Goal: Obtain resource: Download file/media

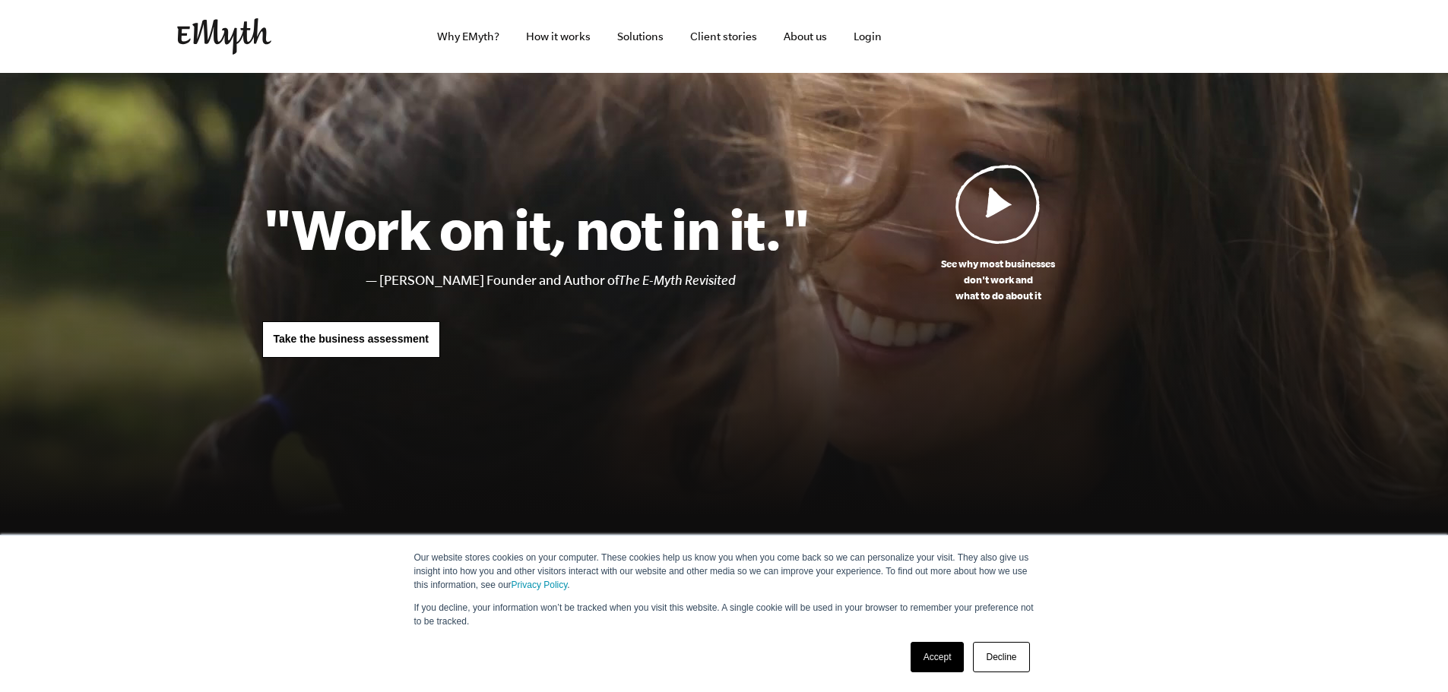
click at [562, 31] on link "How it works" at bounding box center [558, 36] width 89 height 73
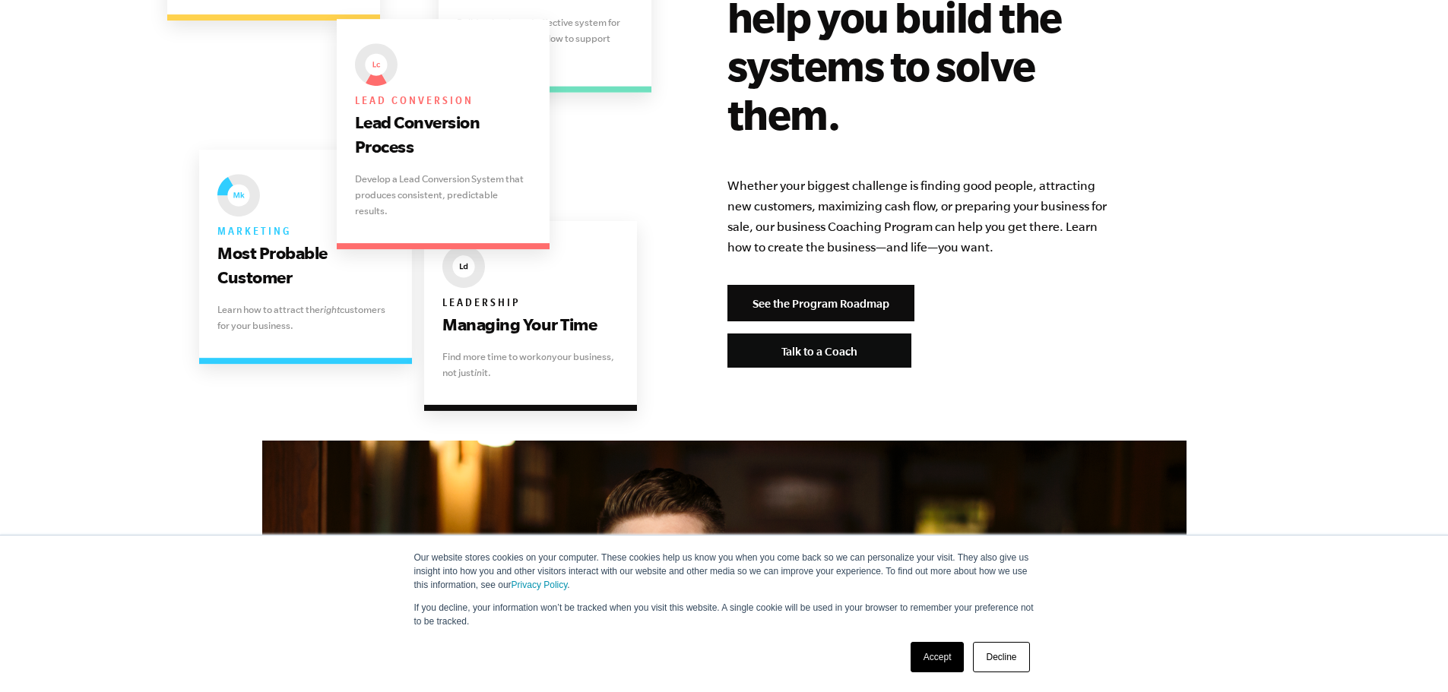
scroll to position [3192, 0]
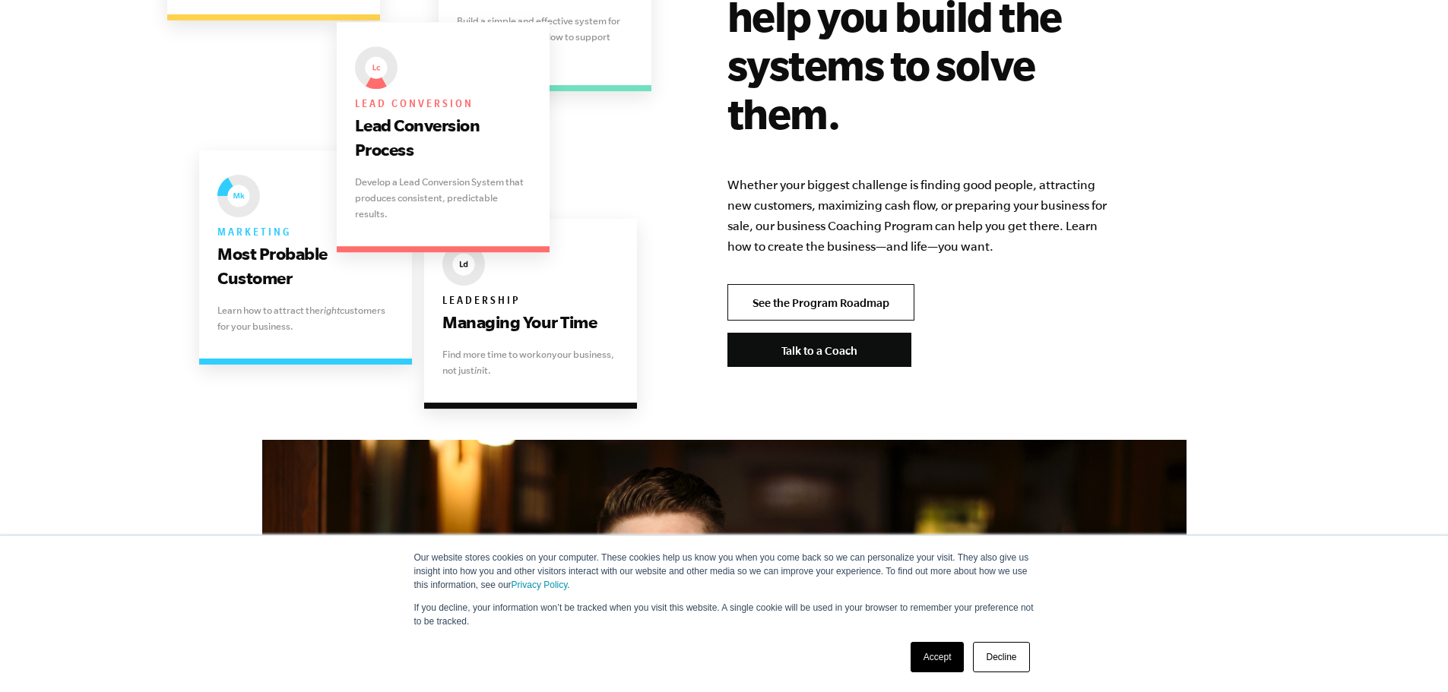
click at [840, 284] on link "See the Program Roadmap" at bounding box center [820, 302] width 187 height 36
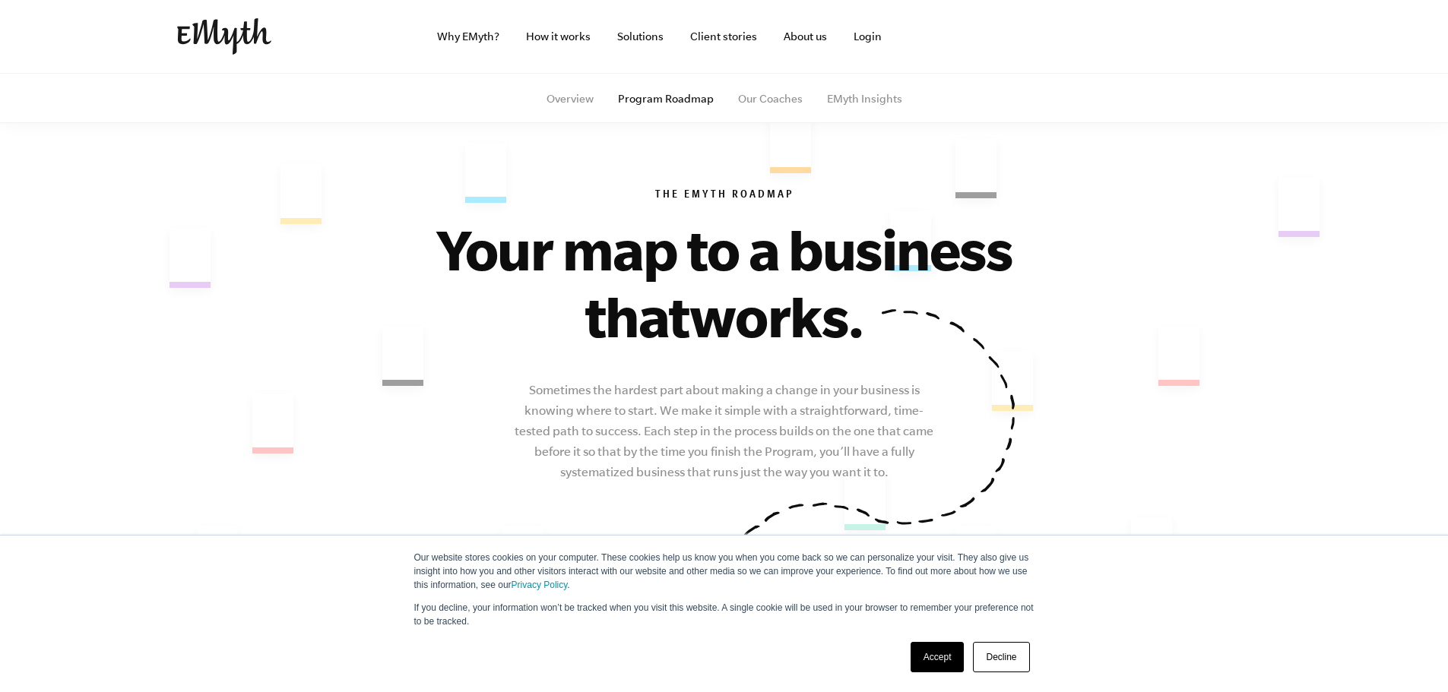
click at [926, 660] on link "Accept" at bounding box center [937, 657] width 54 height 30
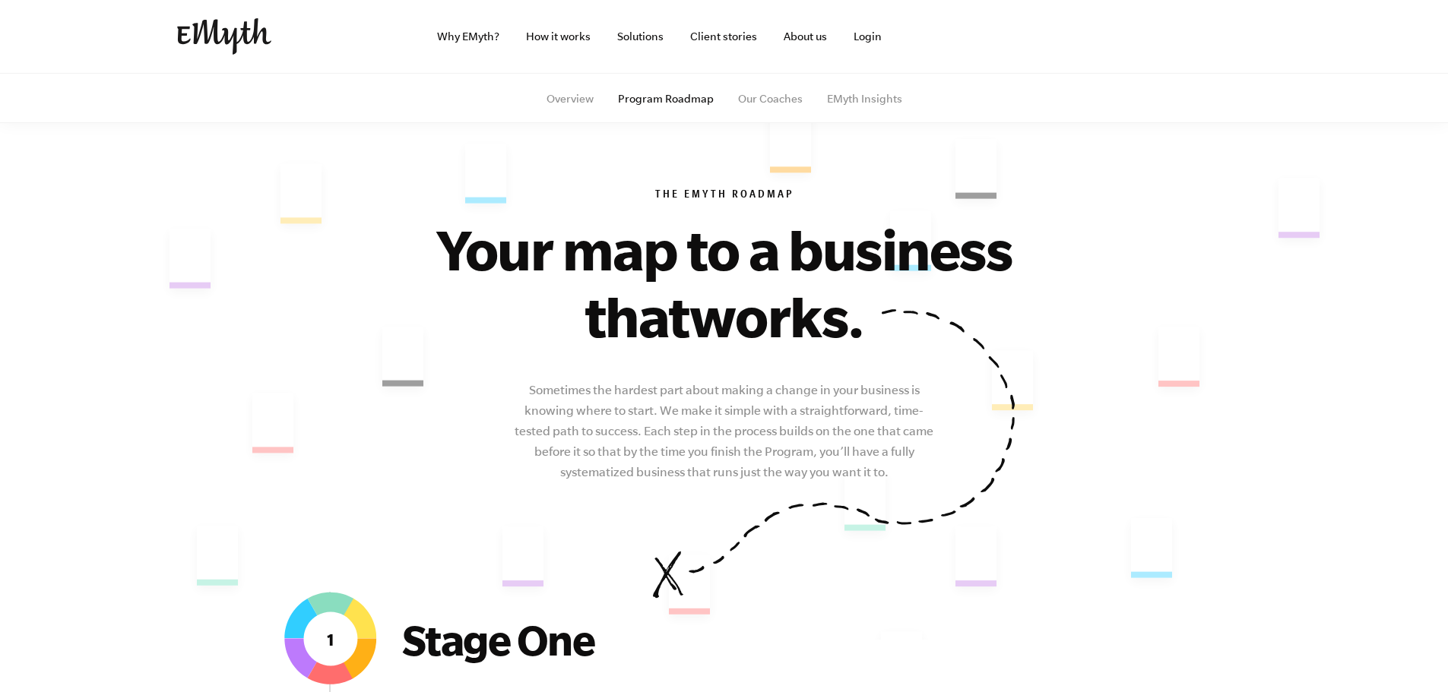
scroll to position [380, 0]
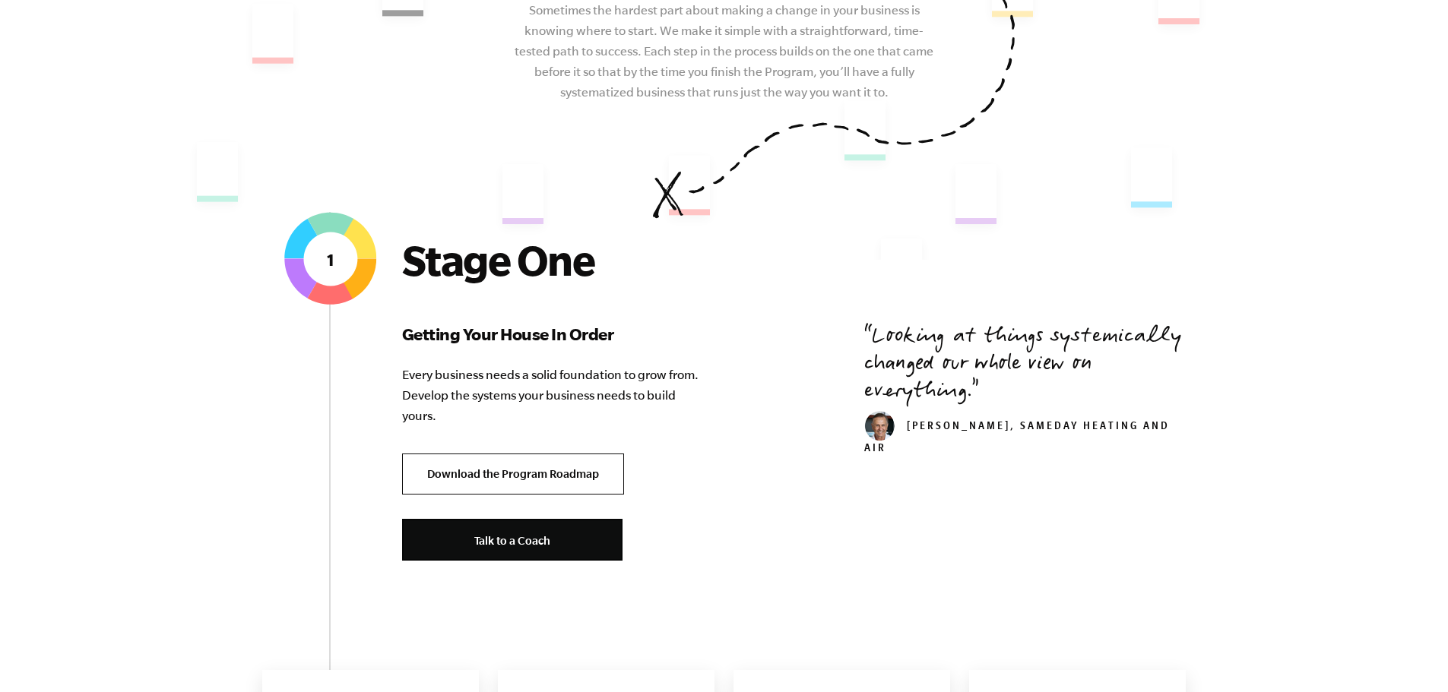
click at [536, 468] on link "Download the Program Roadmap" at bounding box center [513, 475] width 222 height 42
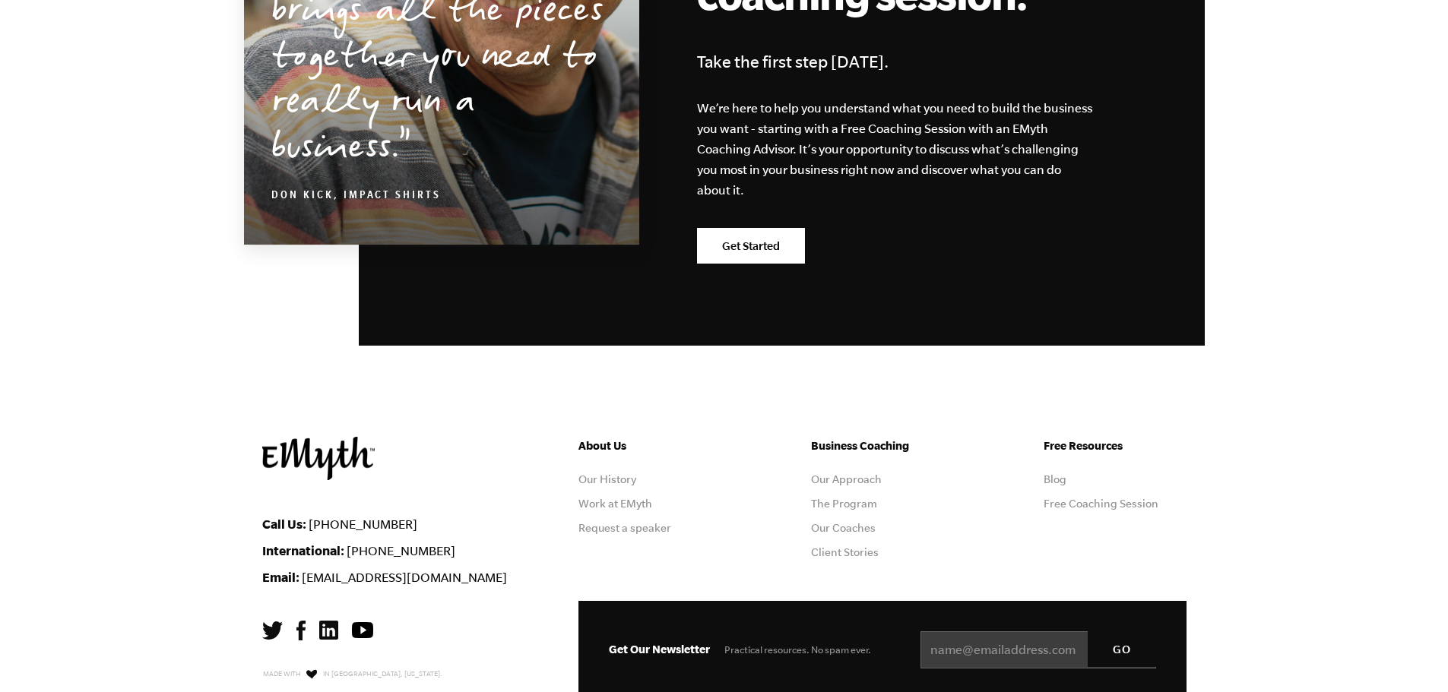
scroll to position [4291, 0]
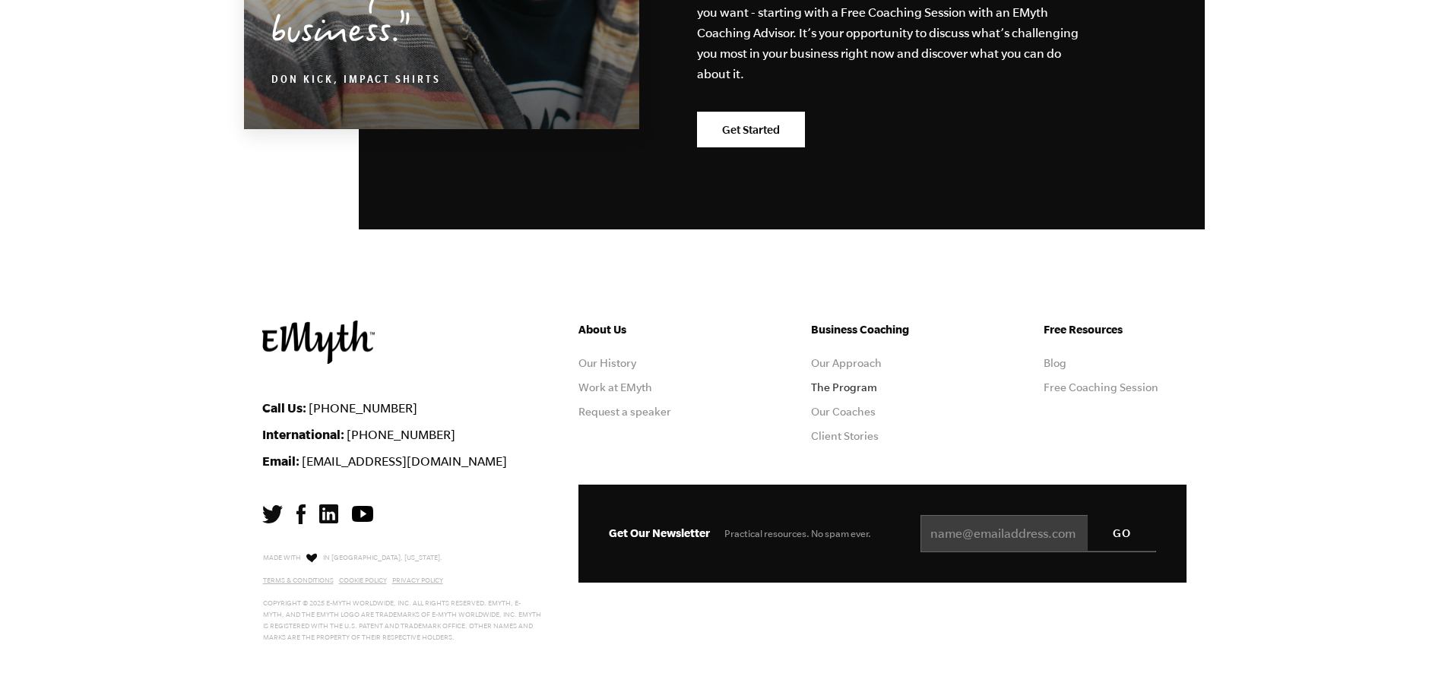
click at [844, 389] on link "The Program" at bounding box center [844, 387] width 66 height 12
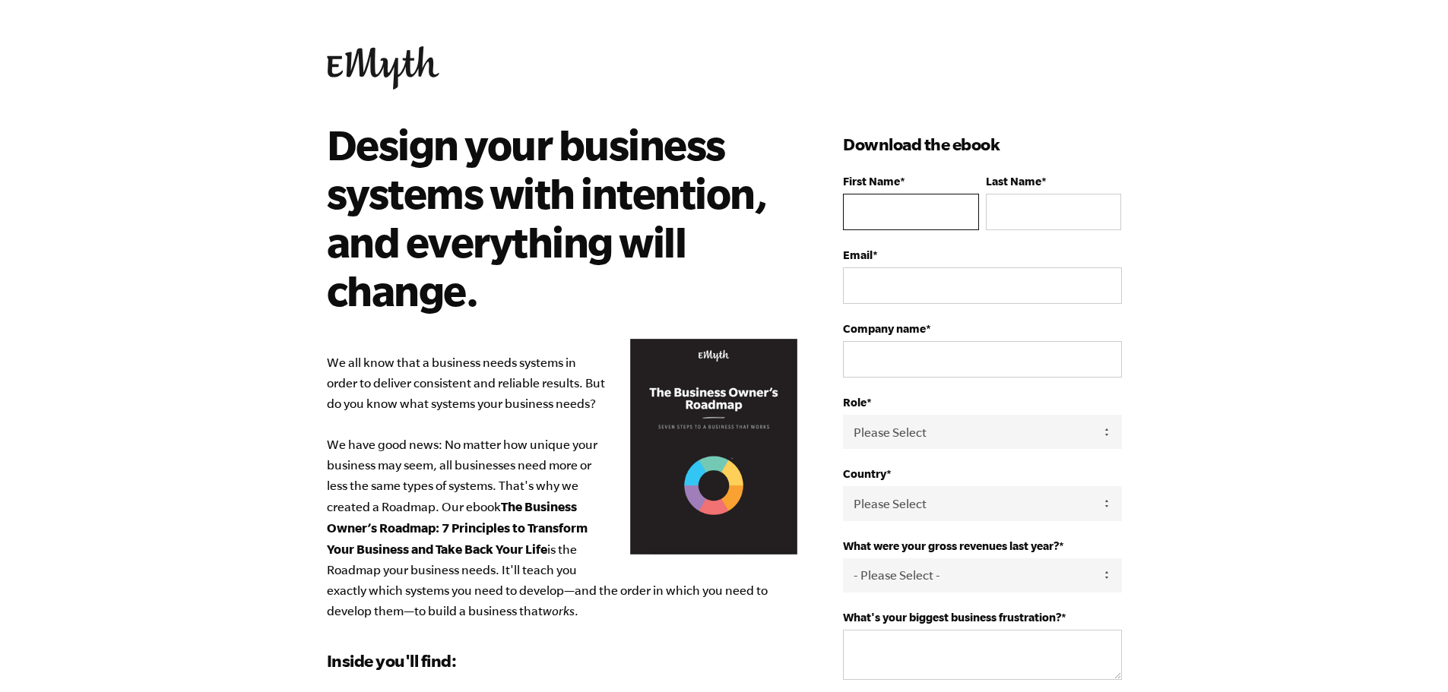
click at [905, 219] on input "First Name *" at bounding box center [910, 212] width 135 height 36
type input "[PERSON_NAME]"
type input "Chisano"
select select "Kenya"
click at [889, 289] on input "Email *" at bounding box center [982, 285] width 278 height 36
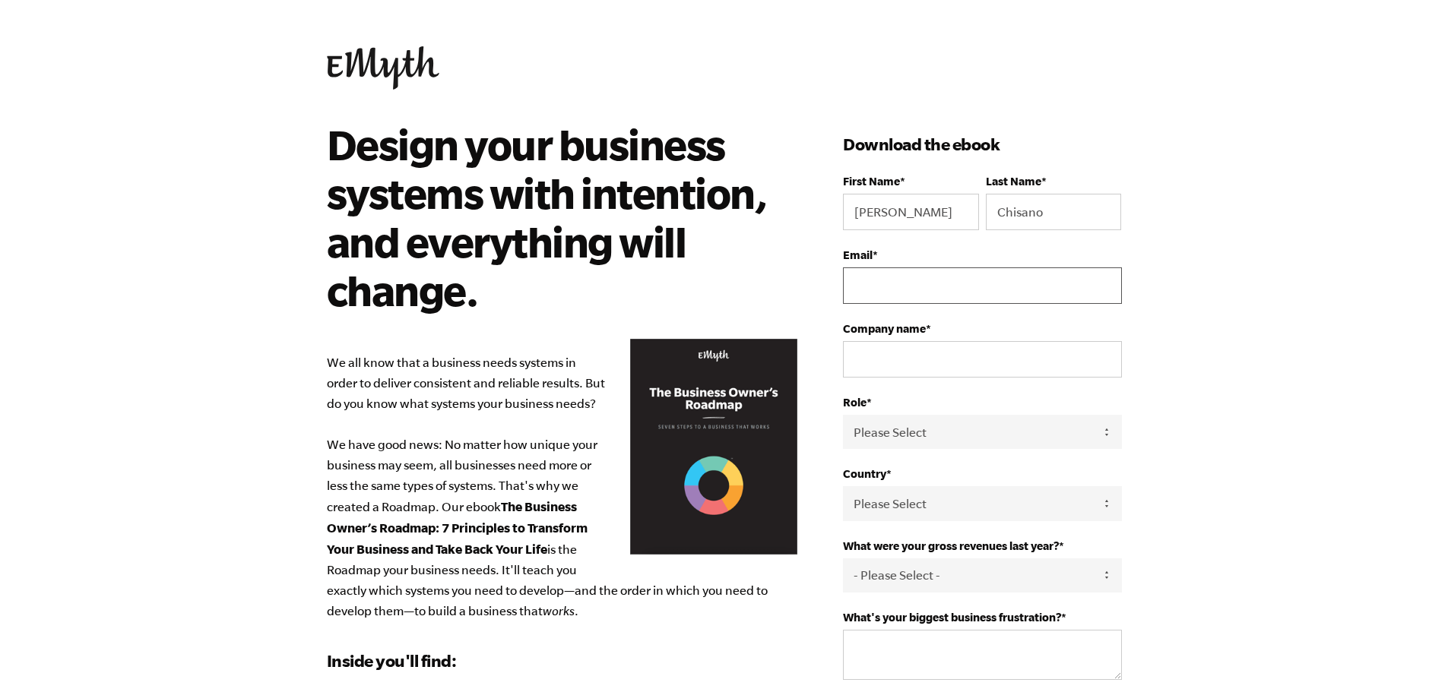
type input "odenyo.oketch@gmail.com"
click at [913, 348] on input "Company name *" at bounding box center [982, 359] width 278 height 36
type input "Vaizel"
click at [989, 422] on select "Please Select Owner Partner / Co-Owner Executive Employee / Other" at bounding box center [982, 432] width 278 height 34
select select "Owner"
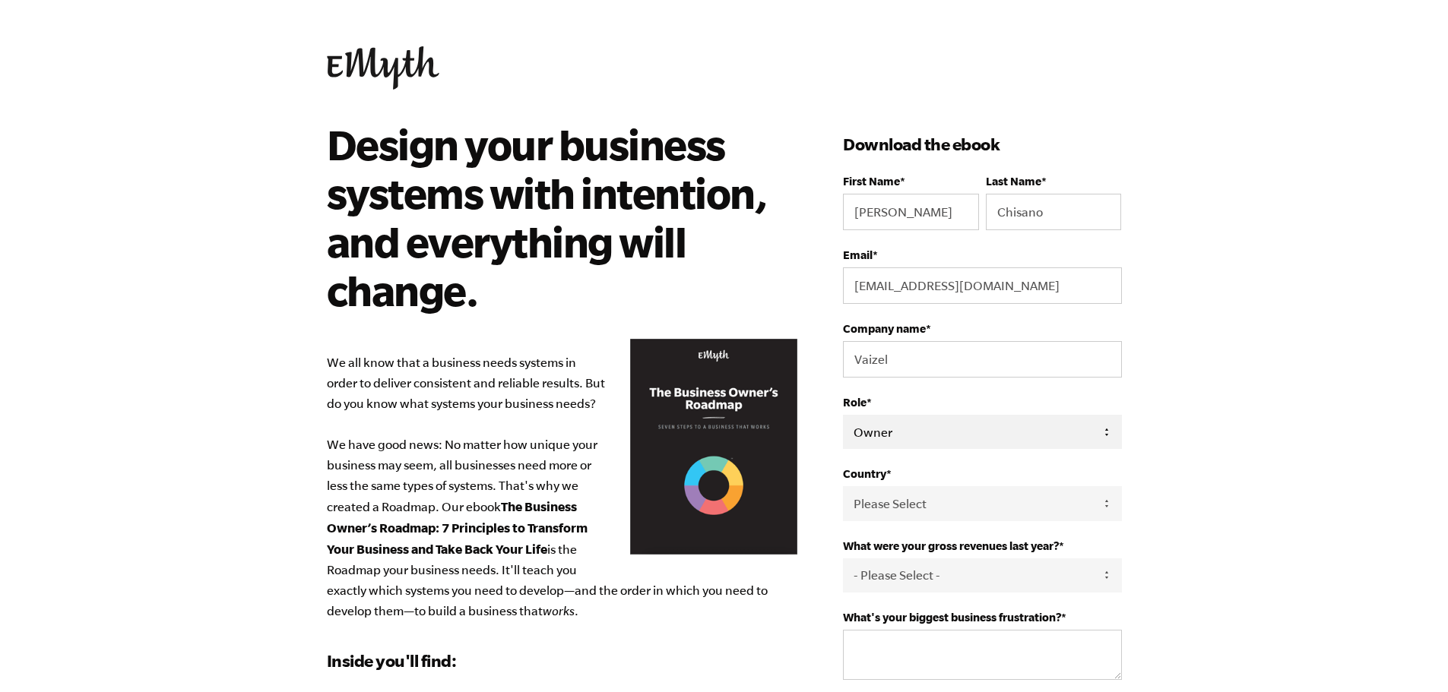
click at [843, 415] on select "Please Select Owner Partner / Co-Owner Executive Employee / Other" at bounding box center [982, 432] width 278 height 34
click at [922, 569] on select "- Please Select - 0-75K 76-150K 151-275K 276-500K 501-750K 751-1M 1-2.5M 2.5-5M…" at bounding box center [982, 576] width 278 height 34
select select "0-75K"
click at [843, 559] on select "- Please Select - 0-75K 76-150K 151-275K 276-500K 501-750K 751-1M 1-2.5M 2.5-5M…" at bounding box center [982, 576] width 278 height 34
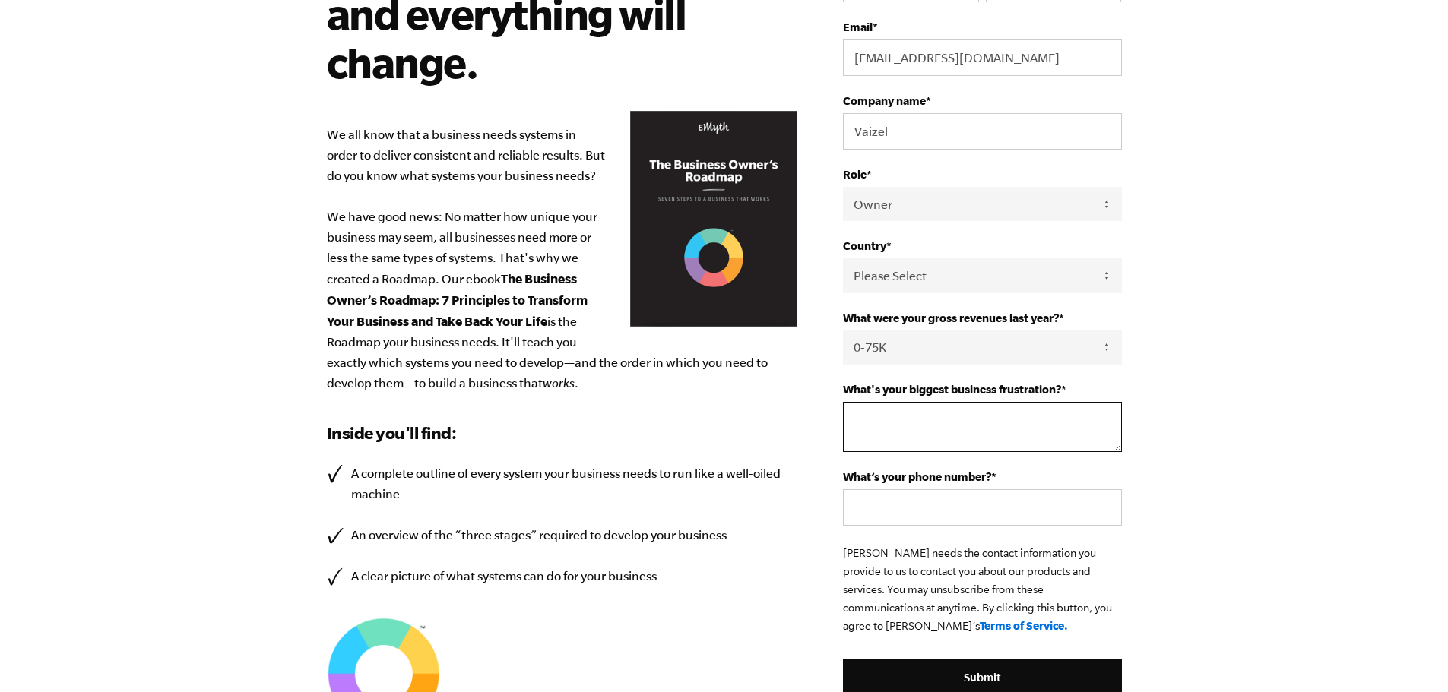
click at [959, 419] on textarea "What's your biggest business frustration? *" at bounding box center [982, 427] width 278 height 50
type textarea "Getting shit done"
click at [923, 514] on input "What’s your phone number? *" at bounding box center [982, 507] width 278 height 36
type input "+254710137723"
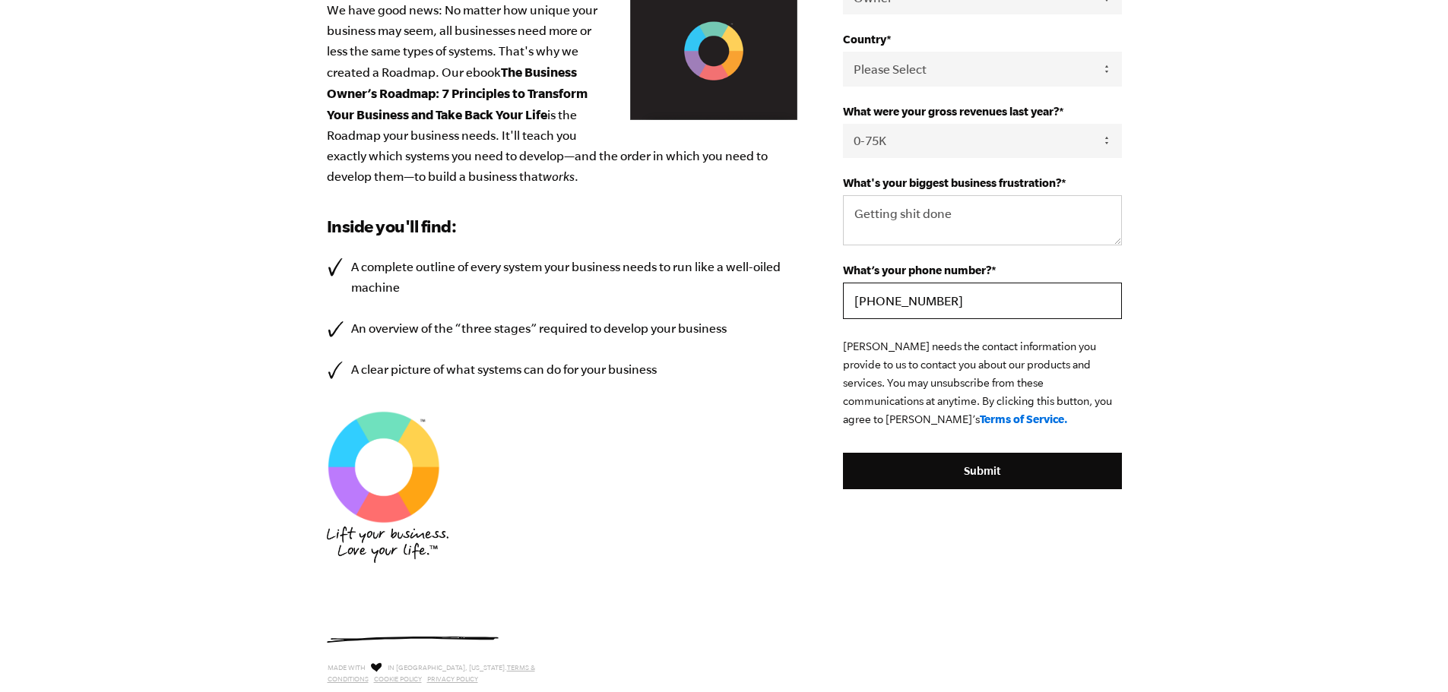
scroll to position [456, 0]
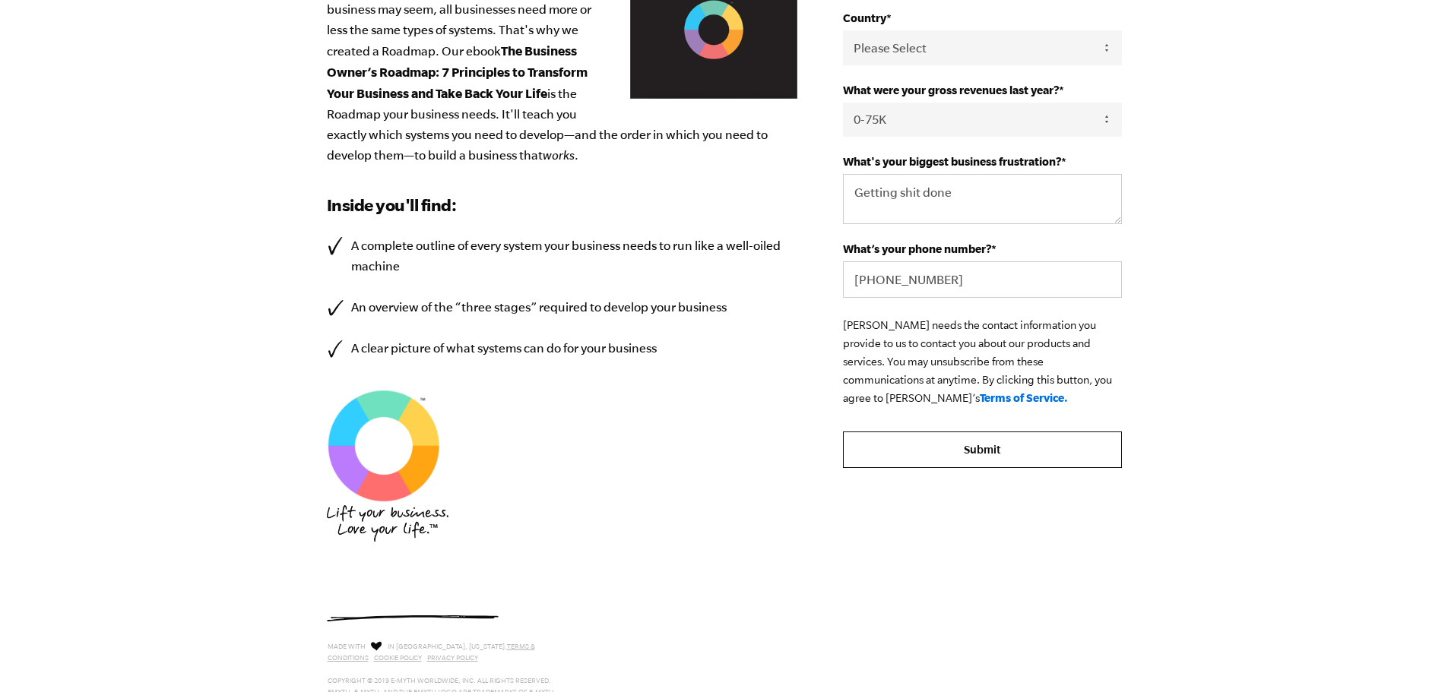
click at [952, 456] on input "Submit" at bounding box center [982, 450] width 278 height 36
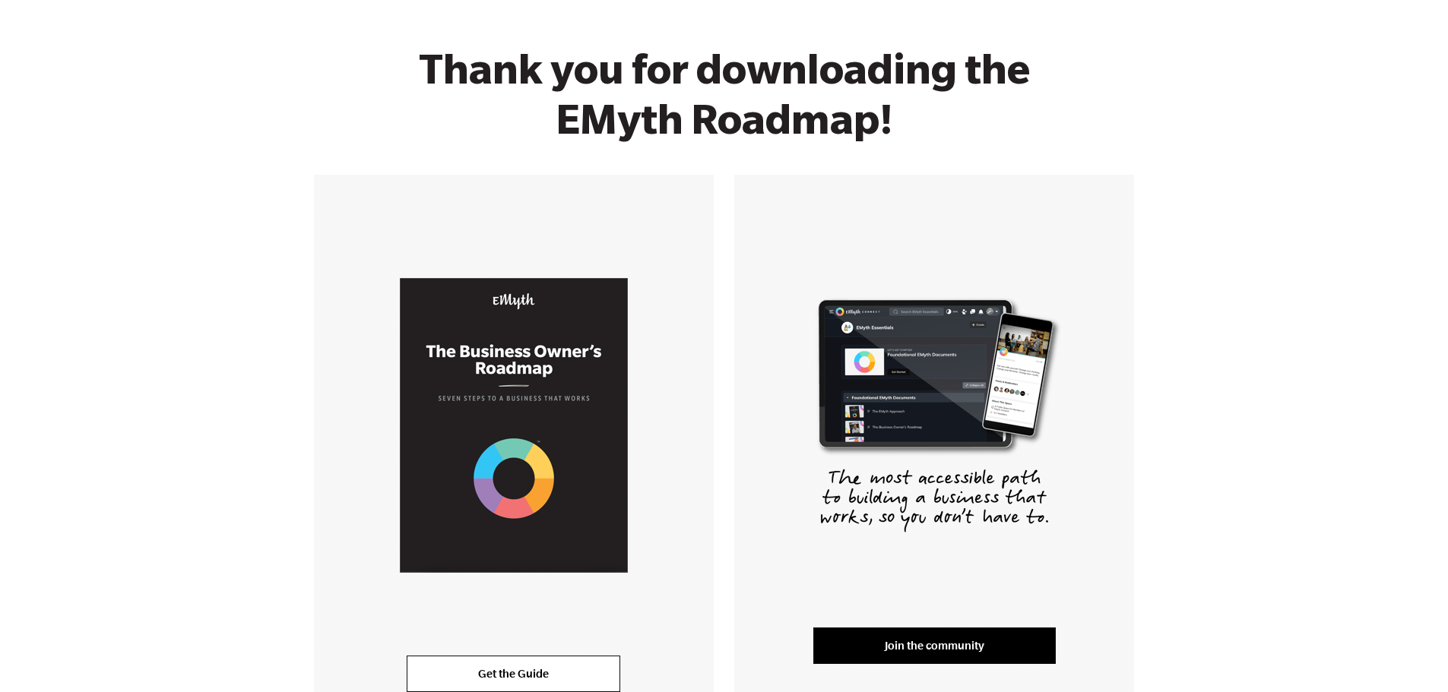
scroll to position [304, 0]
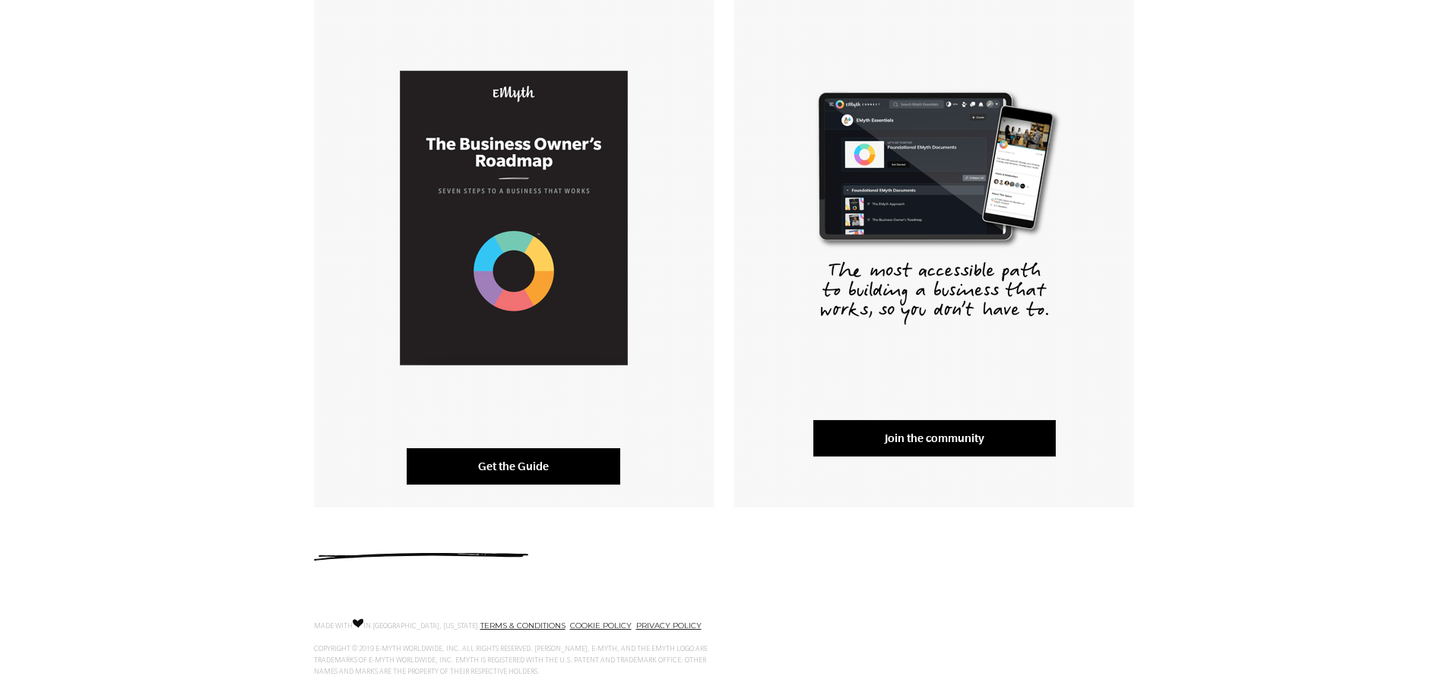
click at [546, 461] on link "Get the Guide" at bounding box center [514, 466] width 214 height 36
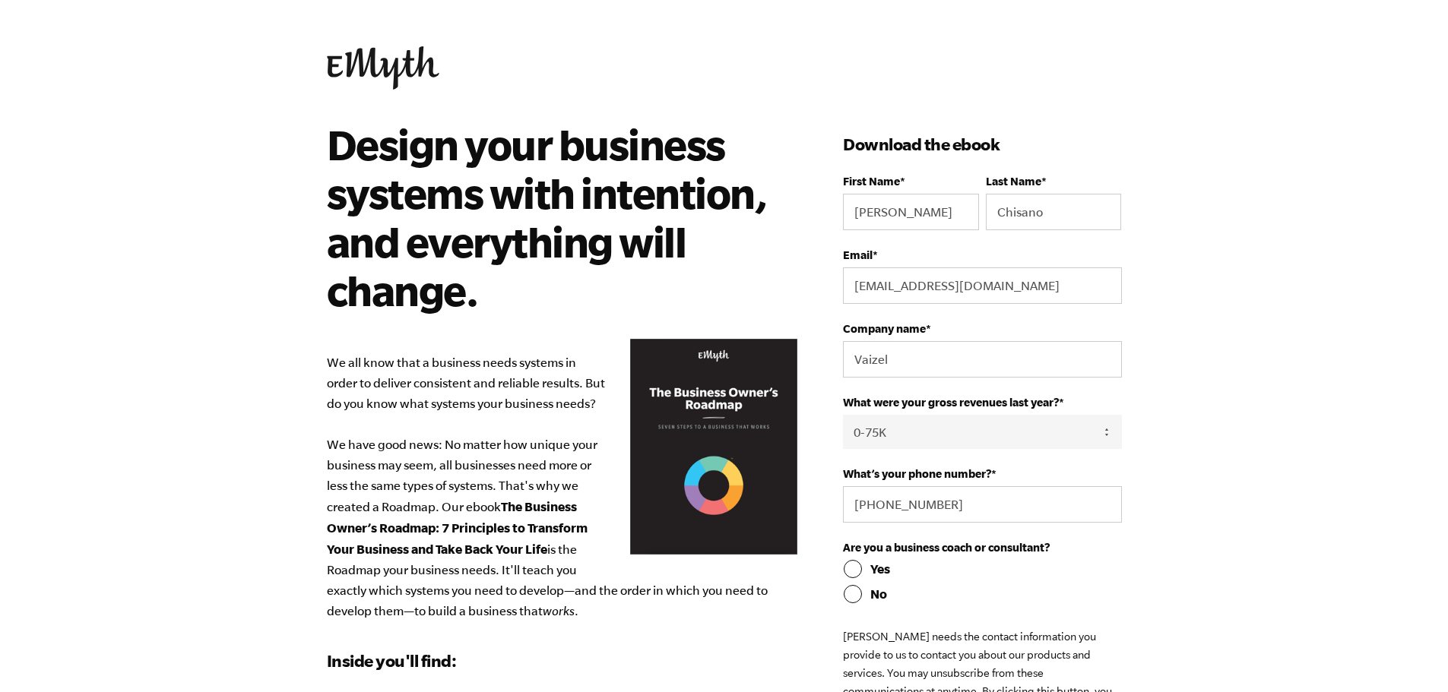
select select "0-75K"
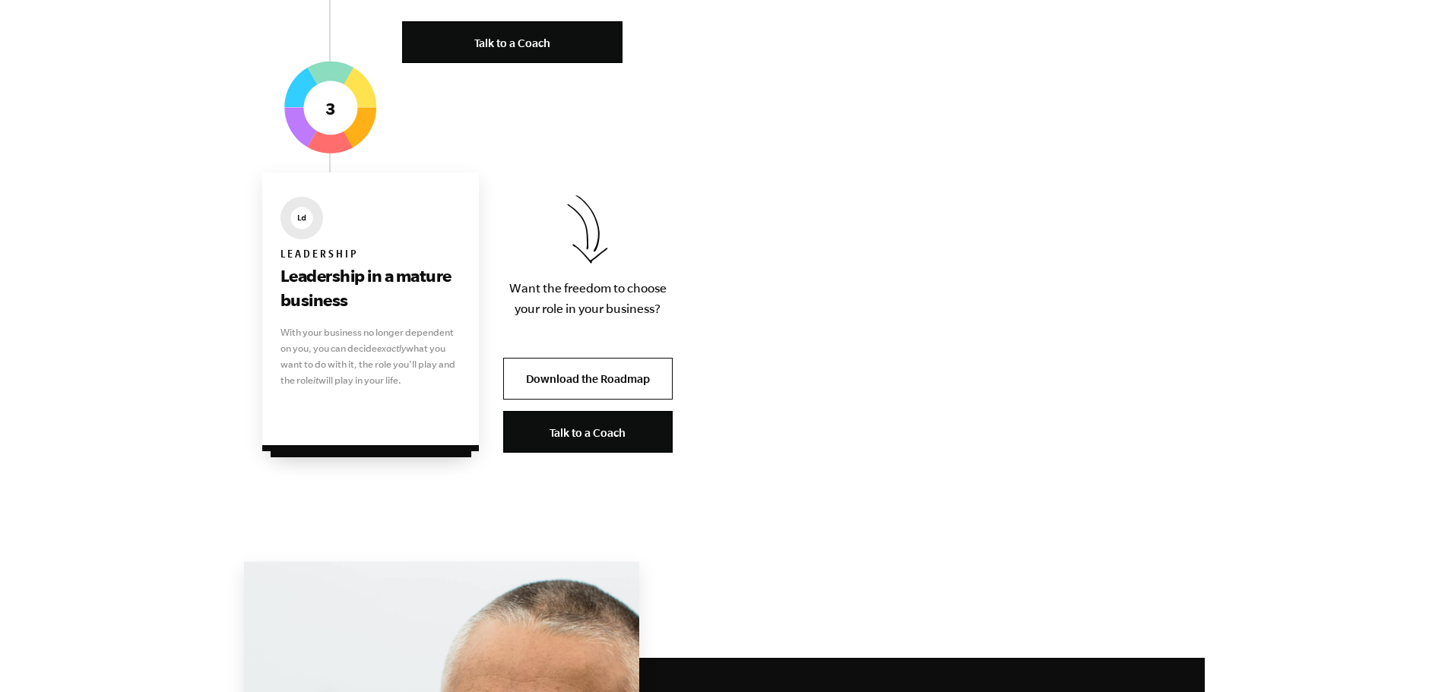
scroll to position [3303, 0]
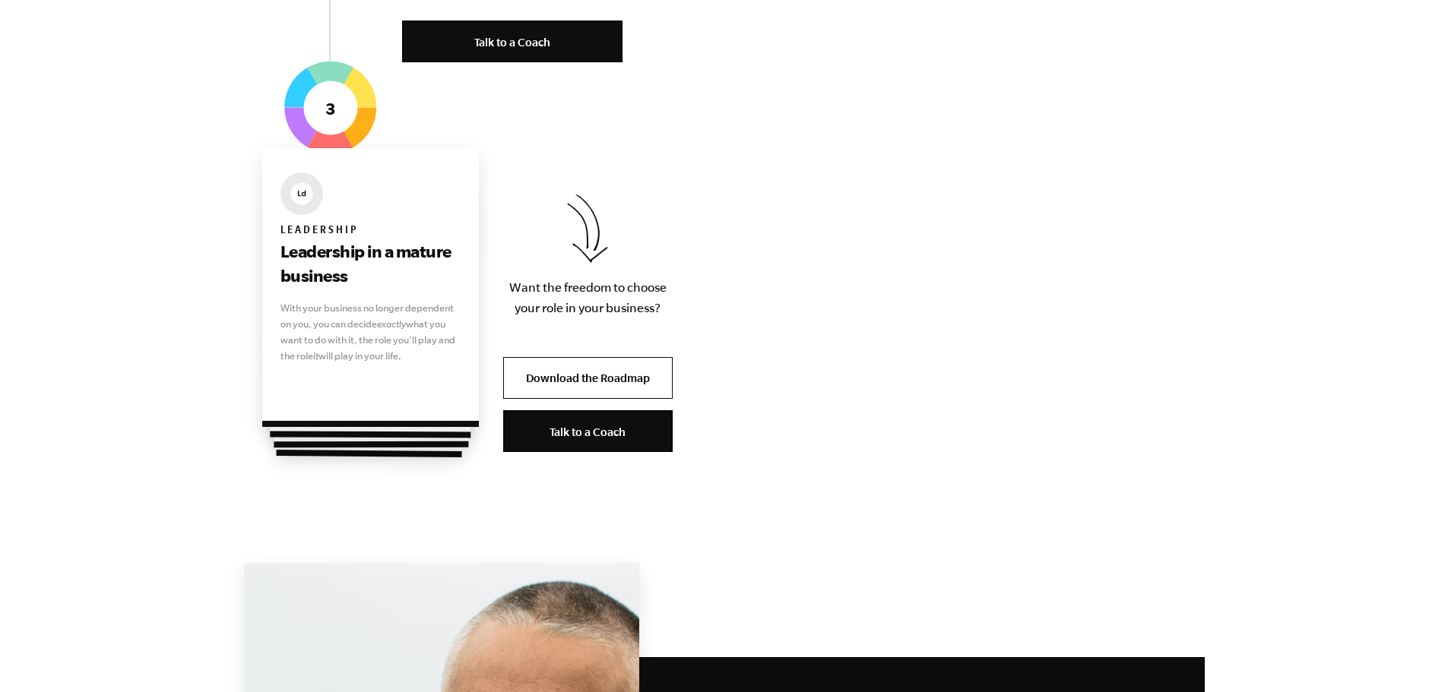
click at [374, 310] on p "With your business no longer dependent on you, you can decide exactly what you …" at bounding box center [370, 332] width 181 height 64
click at [375, 413] on div "Leadership Leadership in a mature business With your business no longer depende…" at bounding box center [370, 287] width 217 height 279
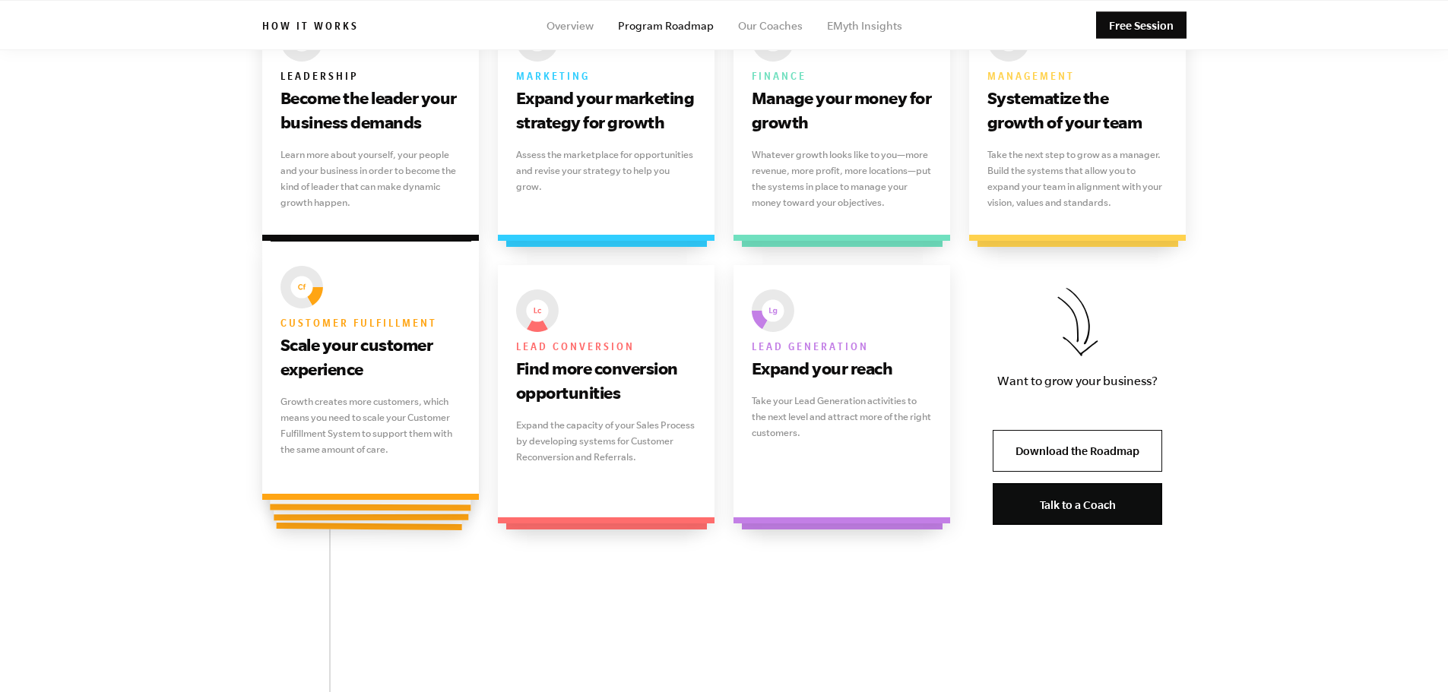
scroll to position [2011, 0]
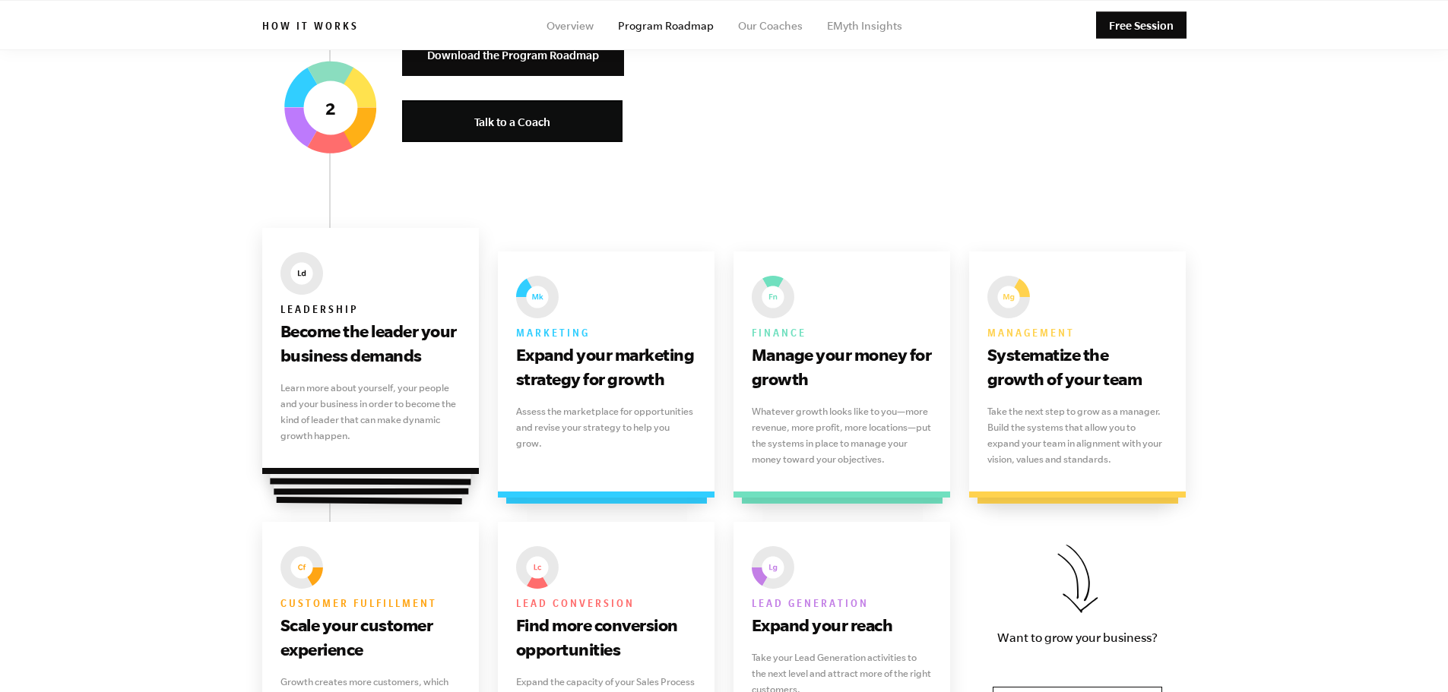
click at [369, 383] on p "Learn more about yourself, your people and your business in order to become the…" at bounding box center [370, 412] width 181 height 64
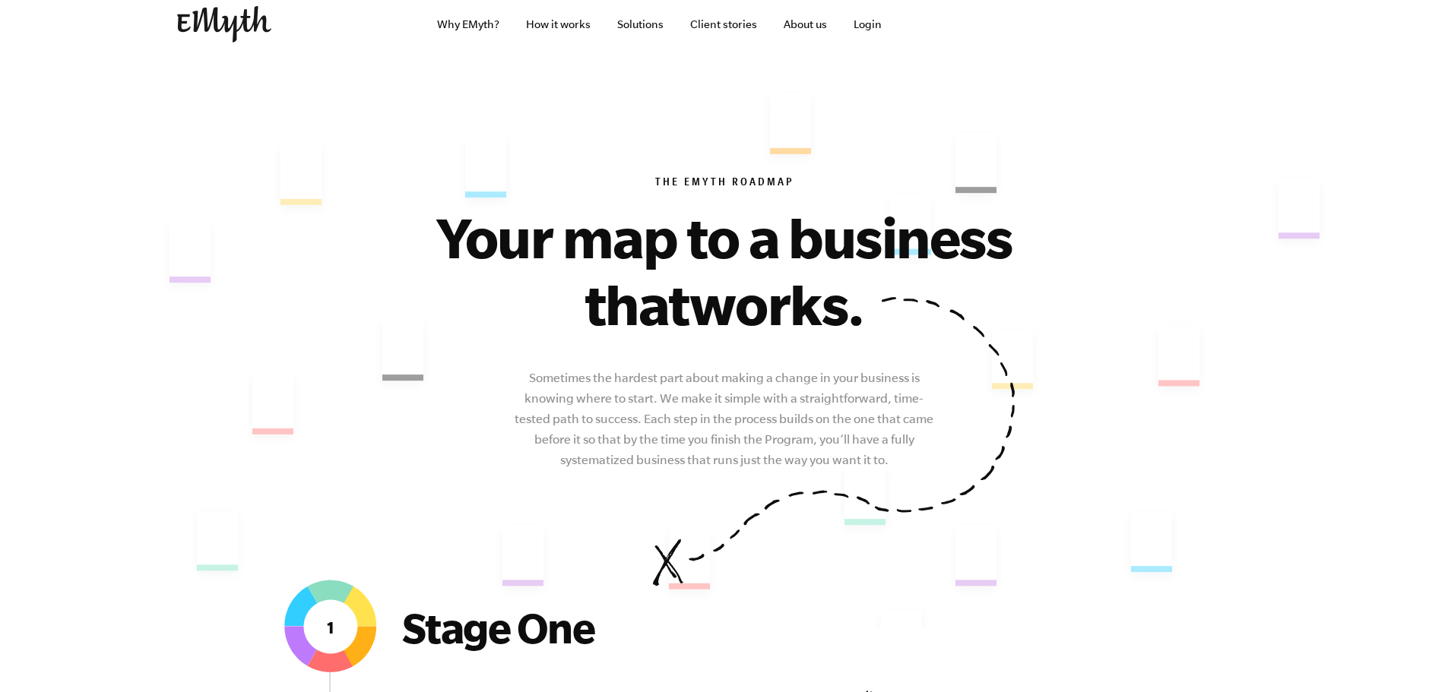
scroll to position [0, 0]
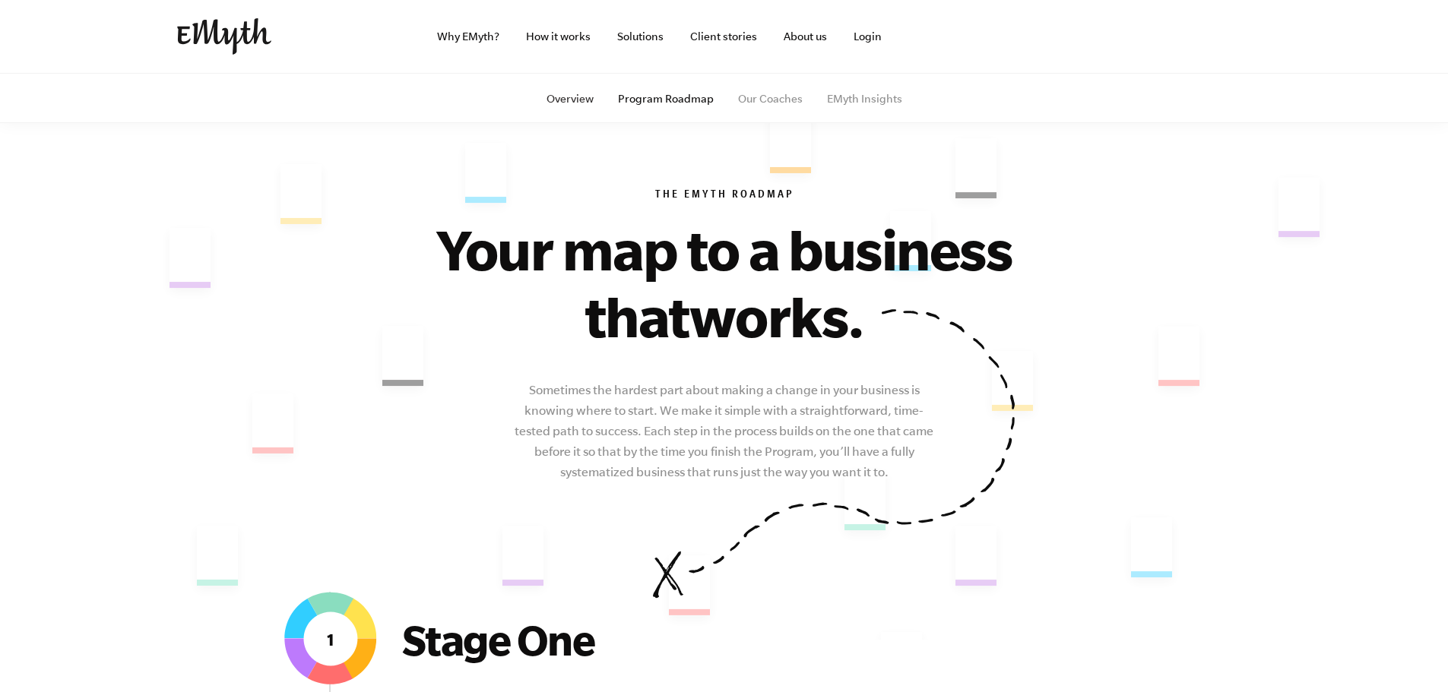
click at [582, 96] on link "Overview" at bounding box center [569, 99] width 47 height 12
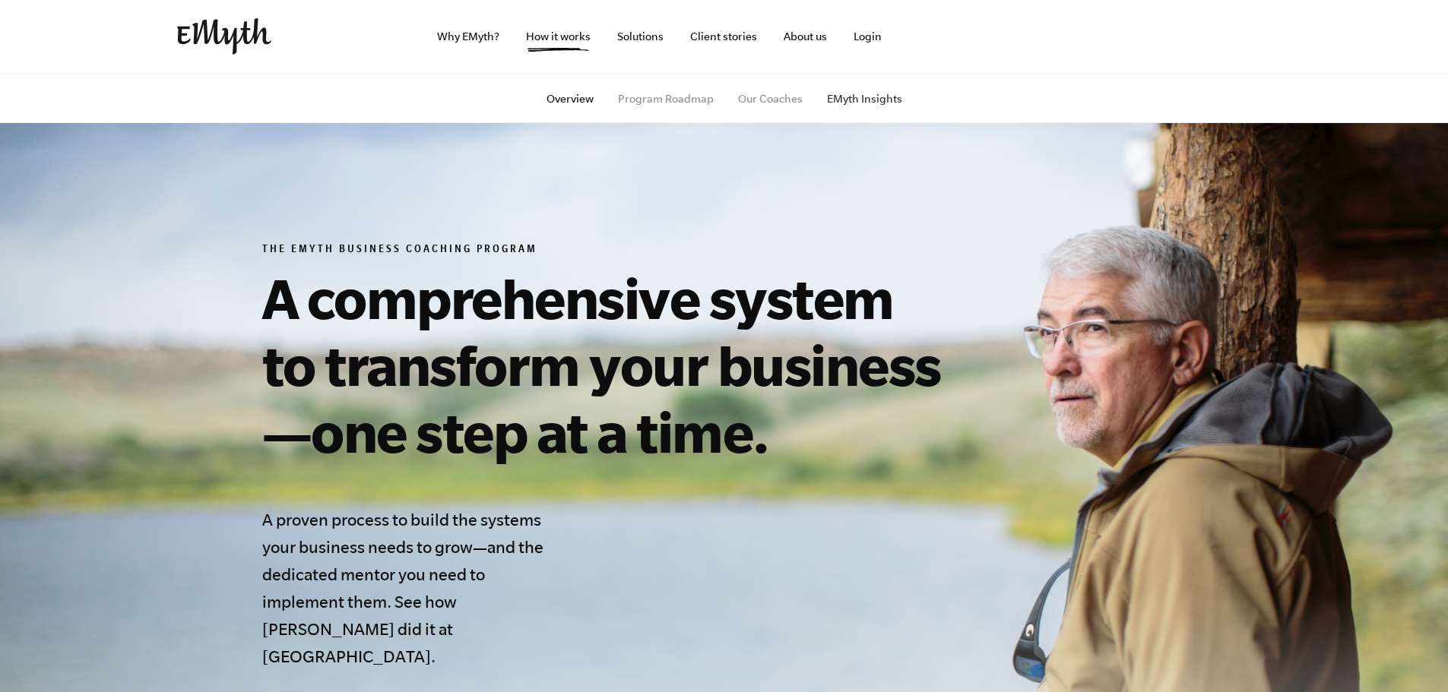
click at [857, 100] on link "EMyth Insights" at bounding box center [864, 99] width 75 height 12
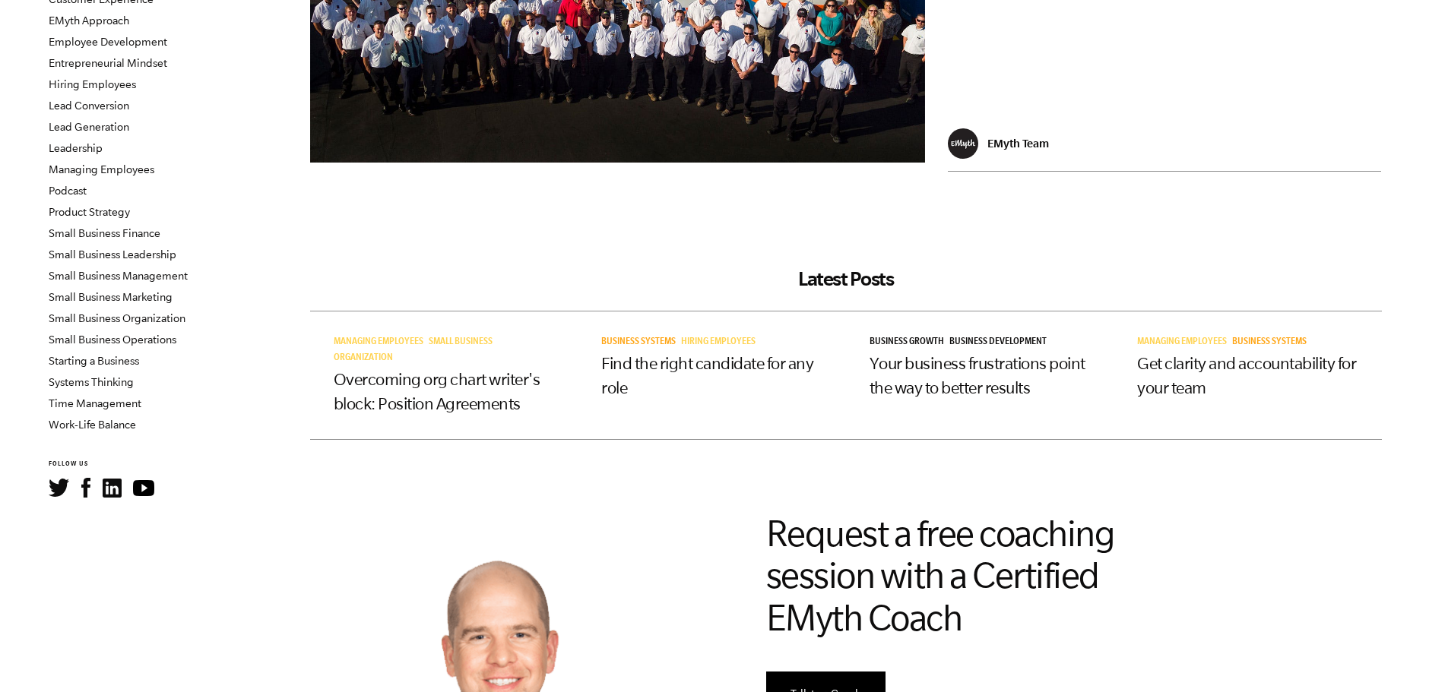
scroll to position [304, 0]
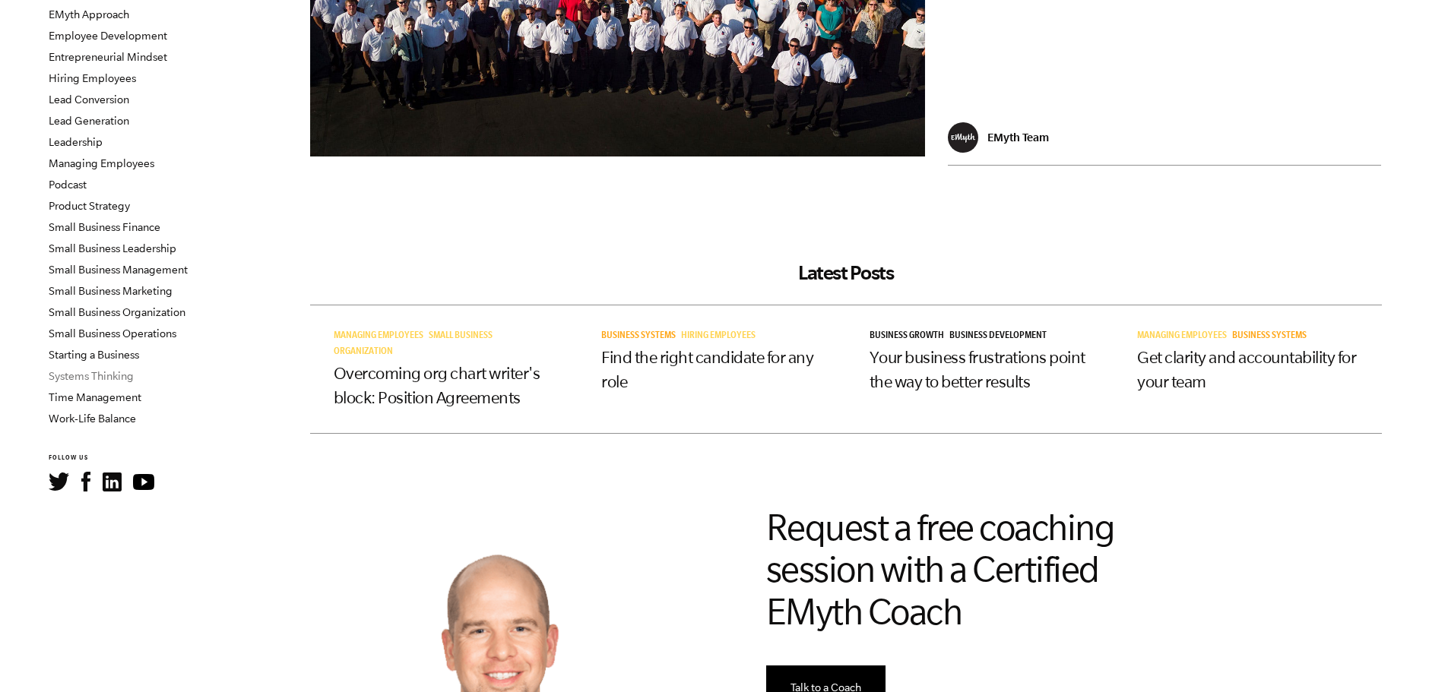
click at [108, 373] on link "Systems Thinking" at bounding box center [91, 376] width 85 height 12
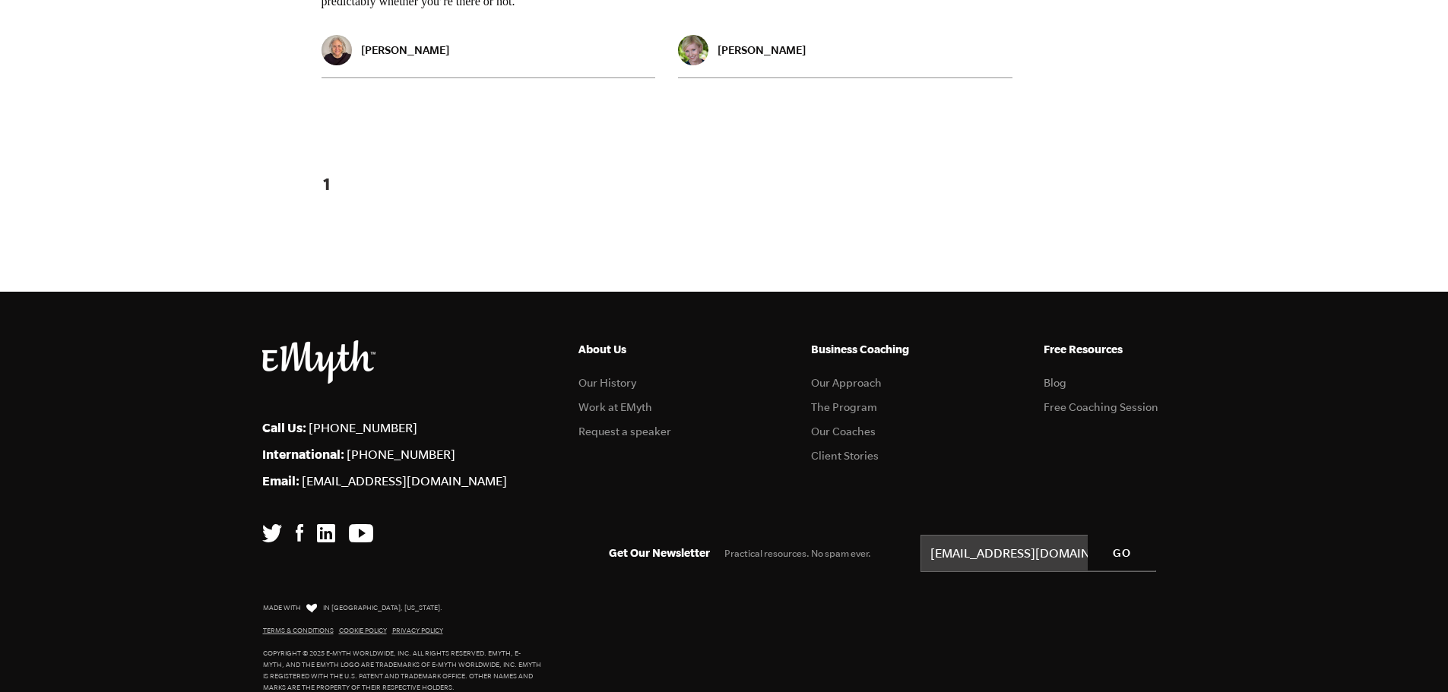
scroll to position [2069, 0]
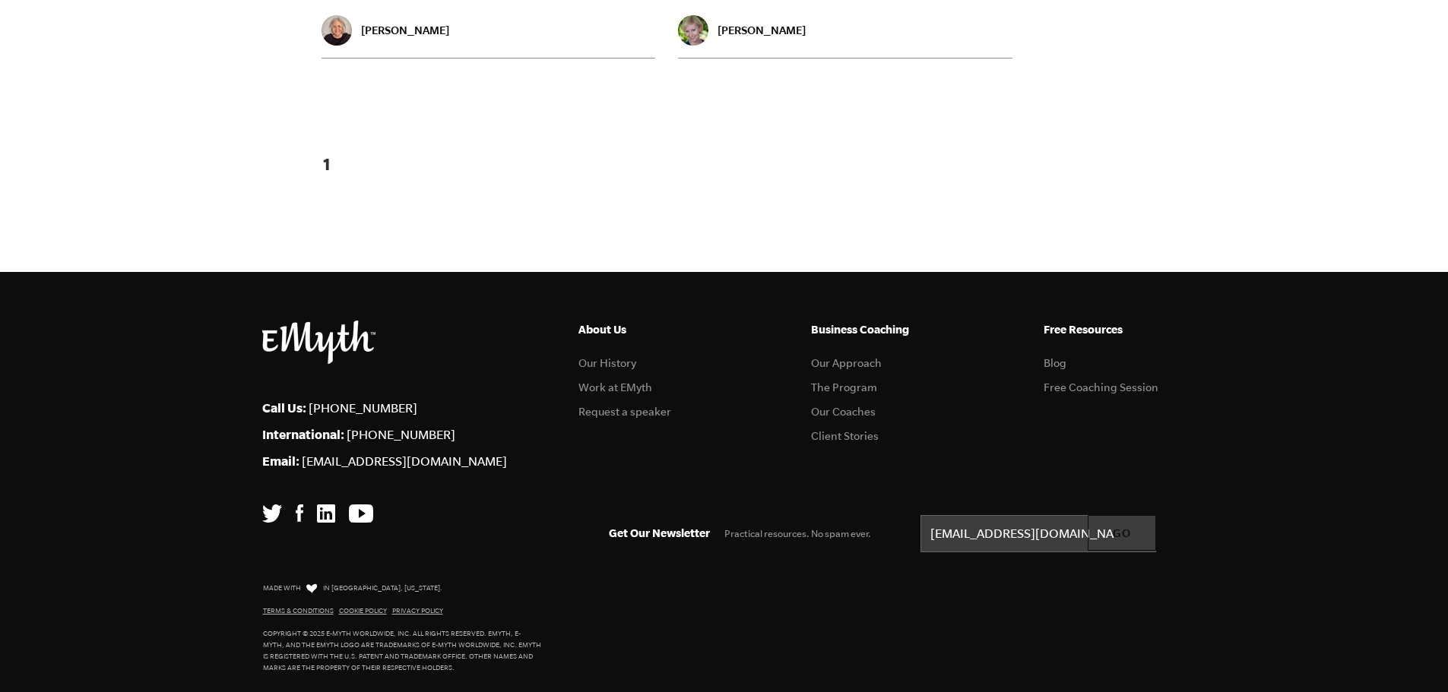
click at [1121, 524] on input "GO" at bounding box center [1121, 533] width 68 height 36
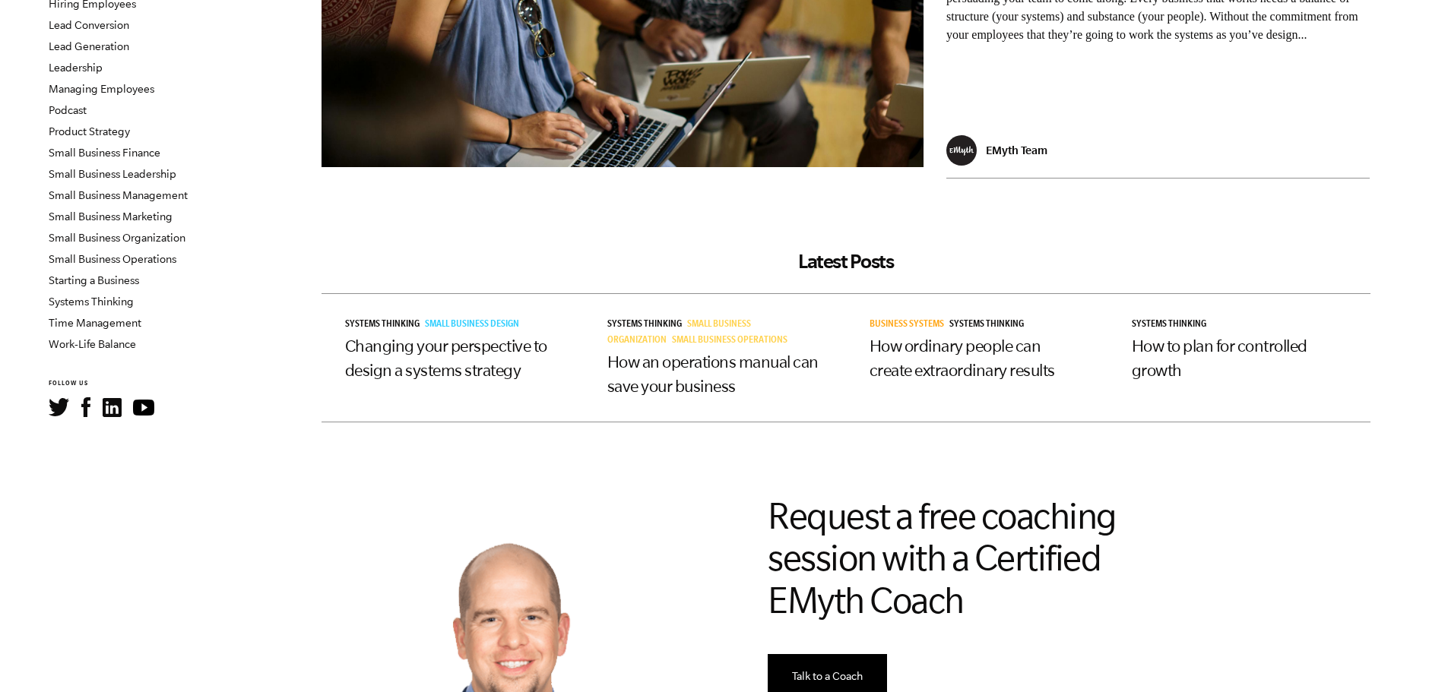
scroll to position [0, 0]
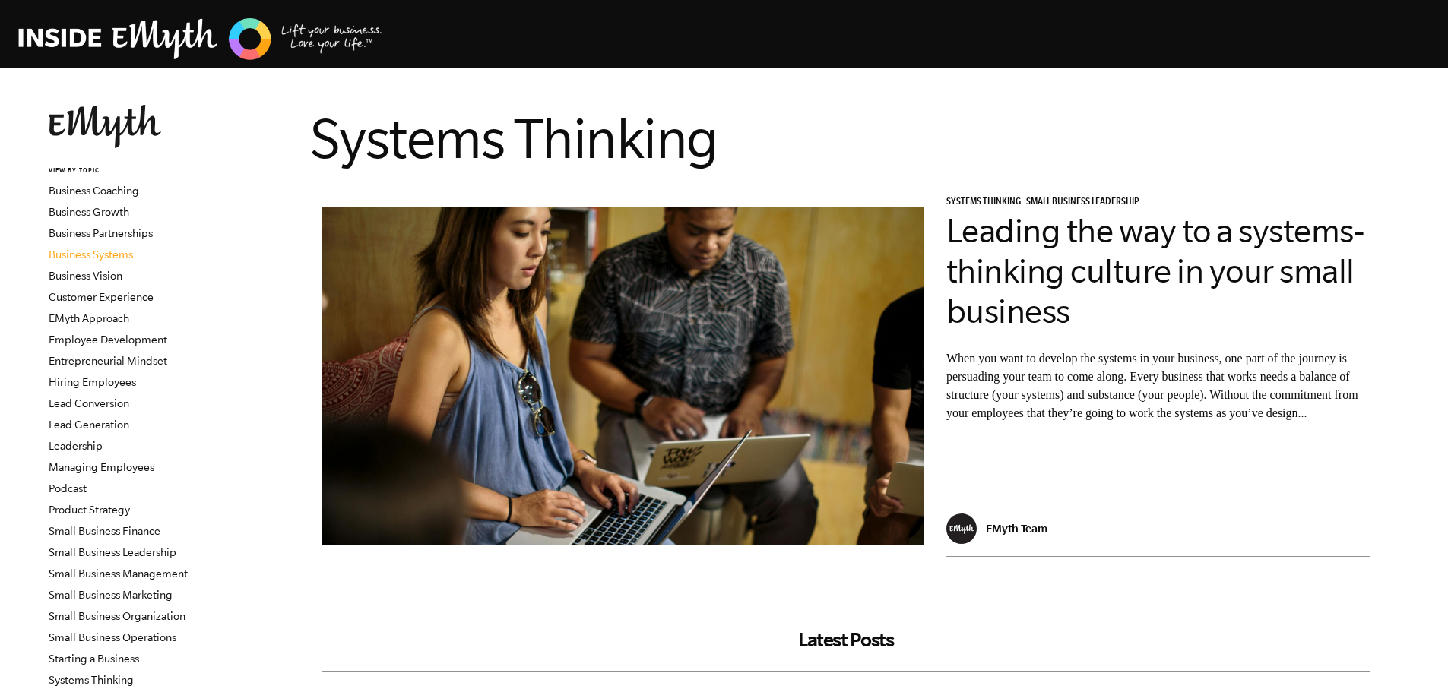
click at [104, 256] on link "Business Systems" at bounding box center [91, 254] width 84 height 12
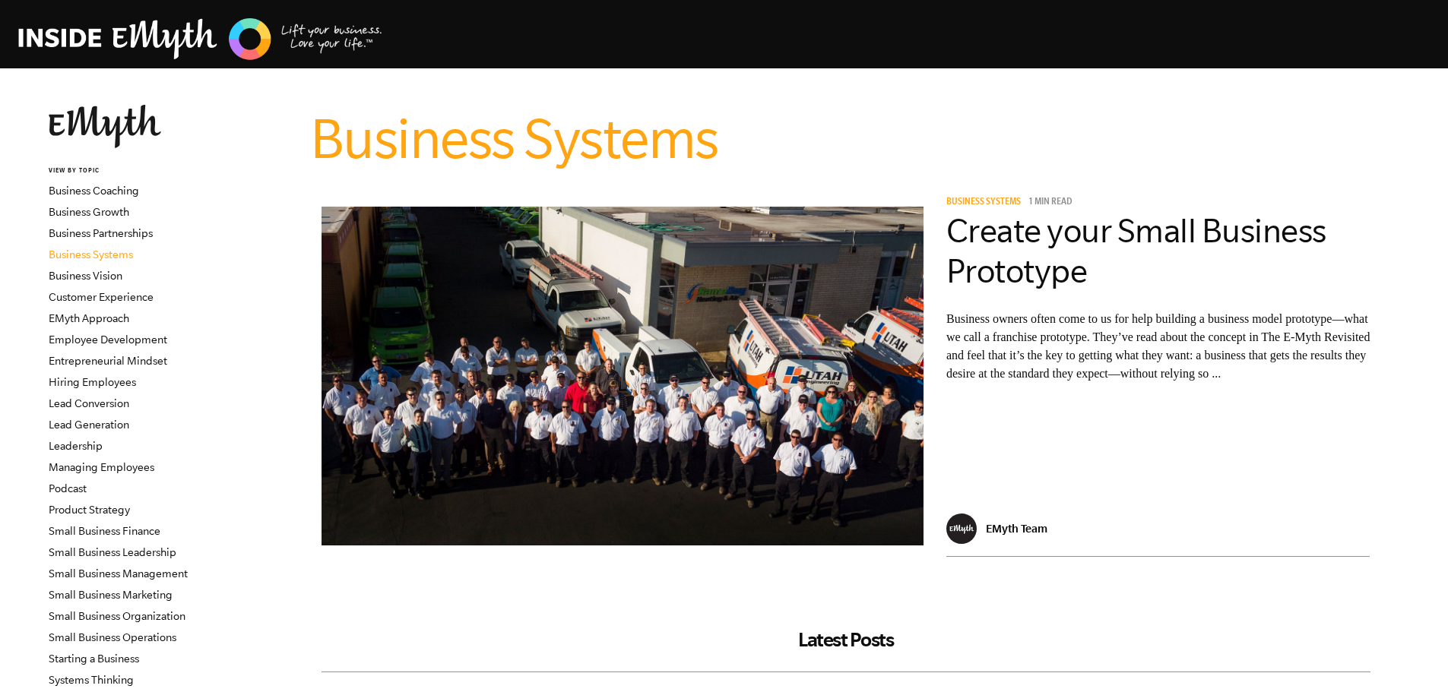
click at [94, 248] on link "Business Systems" at bounding box center [91, 254] width 84 height 12
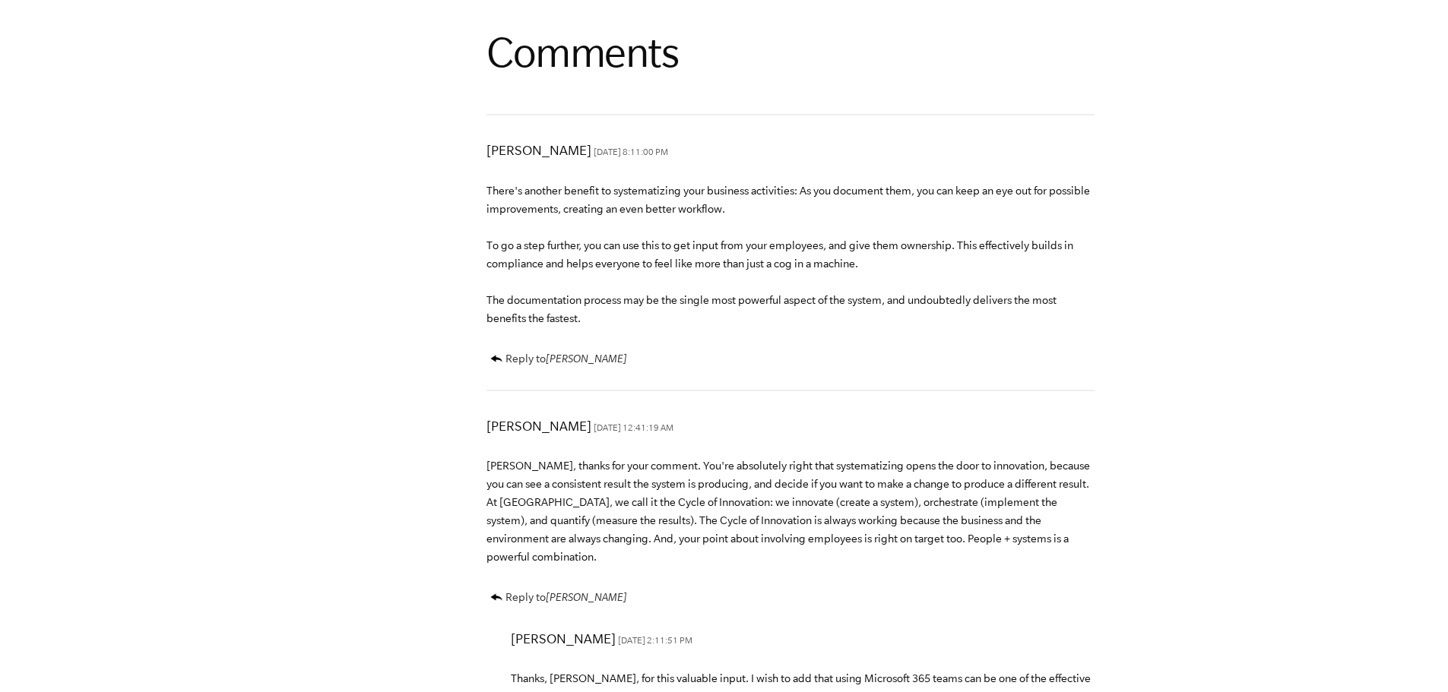
scroll to position [4256, 0]
